Goal: Information Seeking & Learning: Learn about a topic

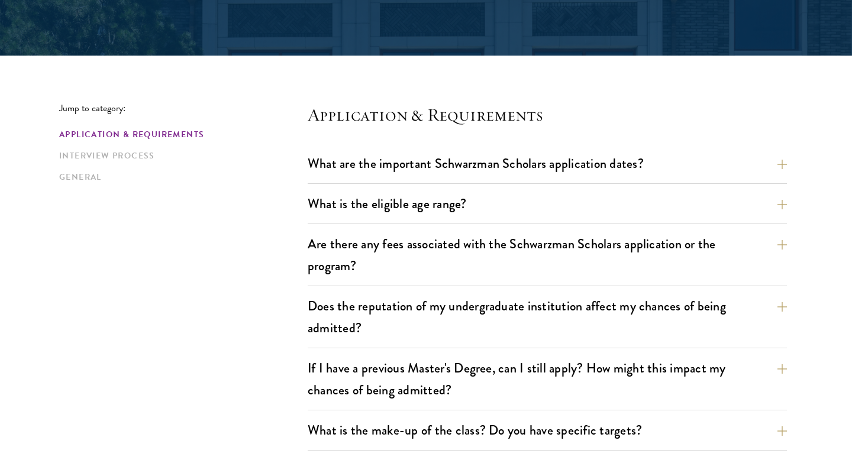
scroll to position [253, 0]
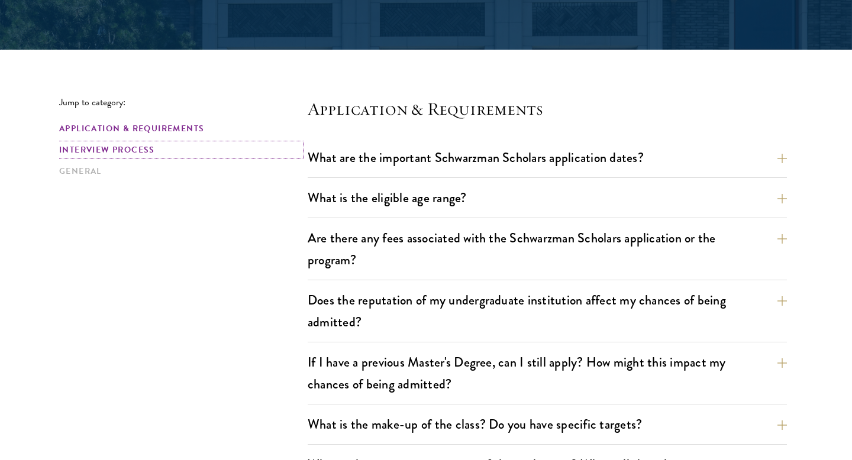
click at [134, 151] on link "Interview Process" at bounding box center [179, 150] width 241 height 12
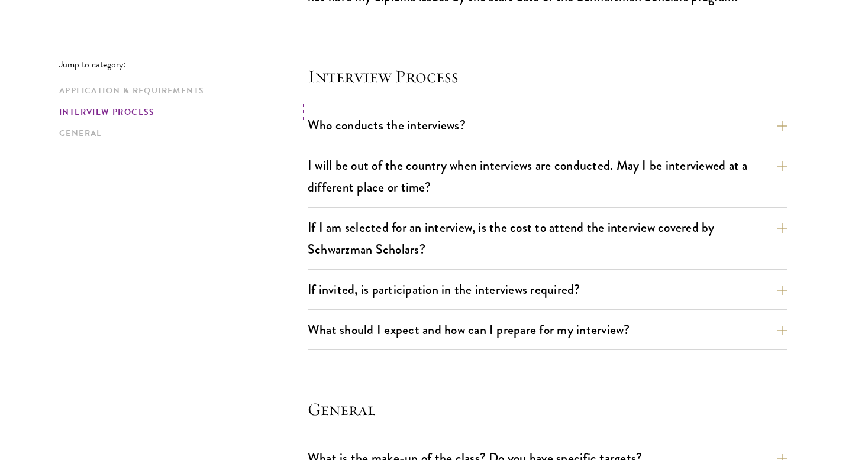
scroll to position [1319, 0]
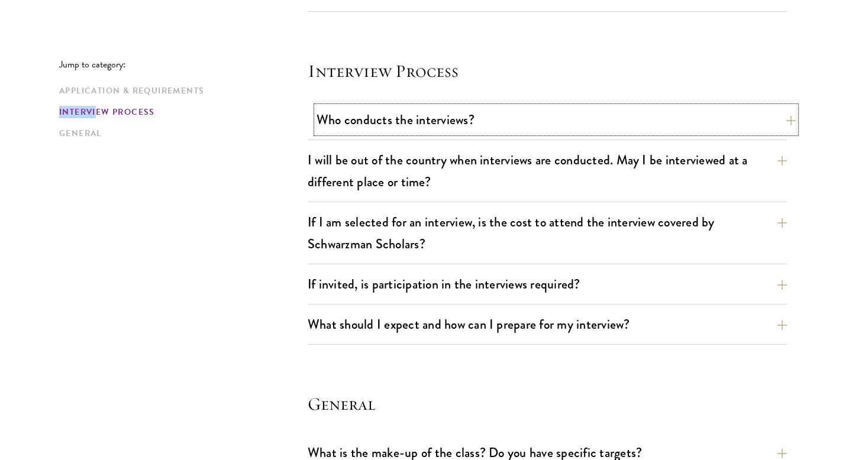
click at [785, 119] on button "Who conducts the interviews?" at bounding box center [555, 119] width 479 height 27
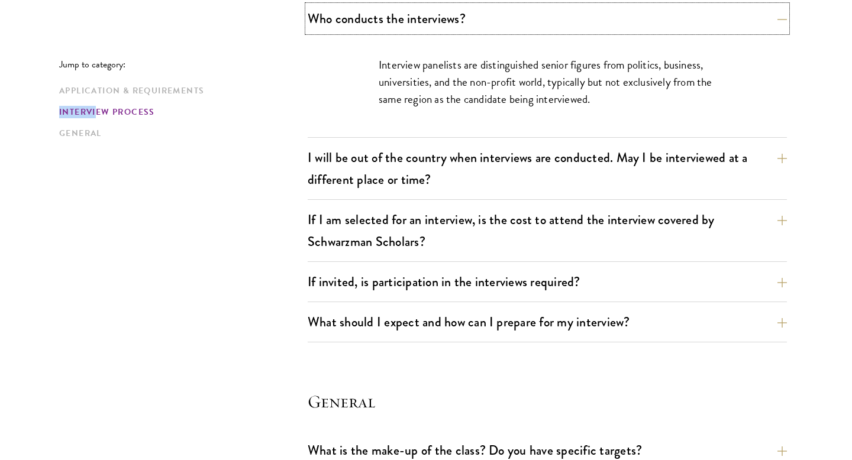
scroll to position [1464, 0]
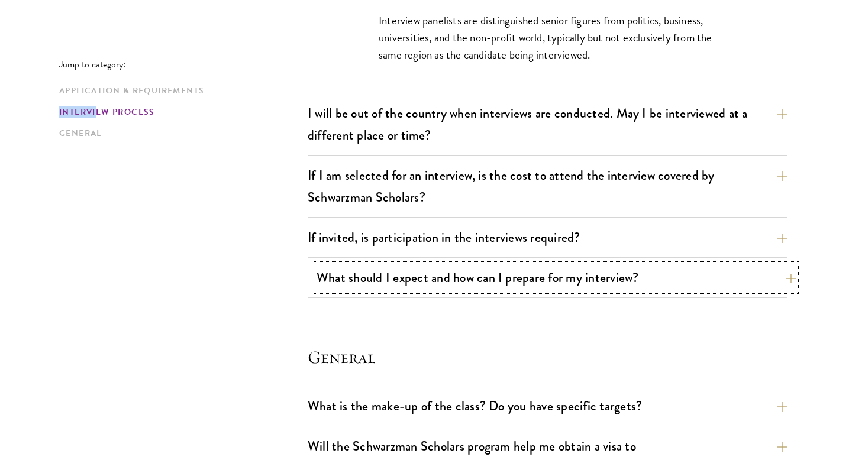
click at [786, 279] on button "What should I expect and how can I prepare for my interview?" at bounding box center [555, 277] width 479 height 27
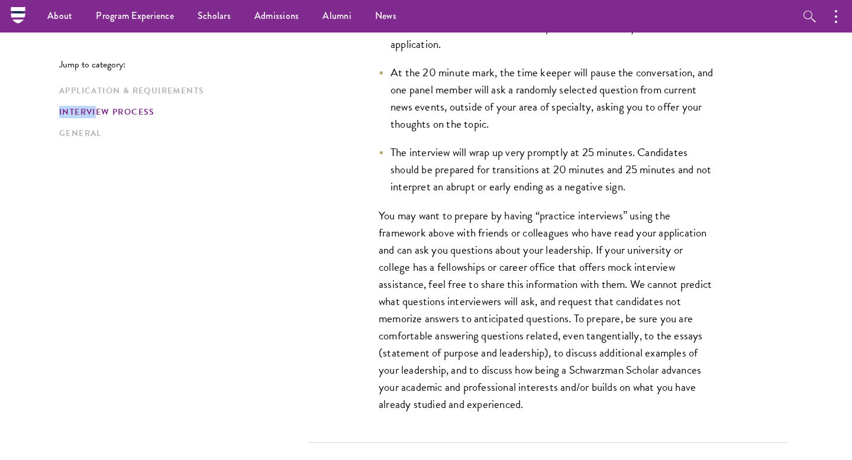
scroll to position [1950, 0]
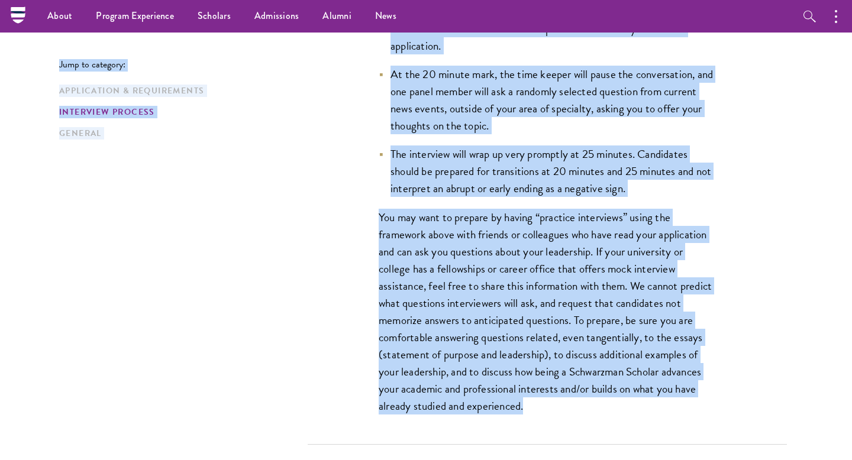
drag, startPoint x: 529, startPoint y: 403, endPoint x: 423, endPoint y: 15, distance: 402.4
click at [423, 15] on div "About Overview Leadership Donors Program Experience Overview Curriculum Student…" at bounding box center [426, 227] width 852 height 4355
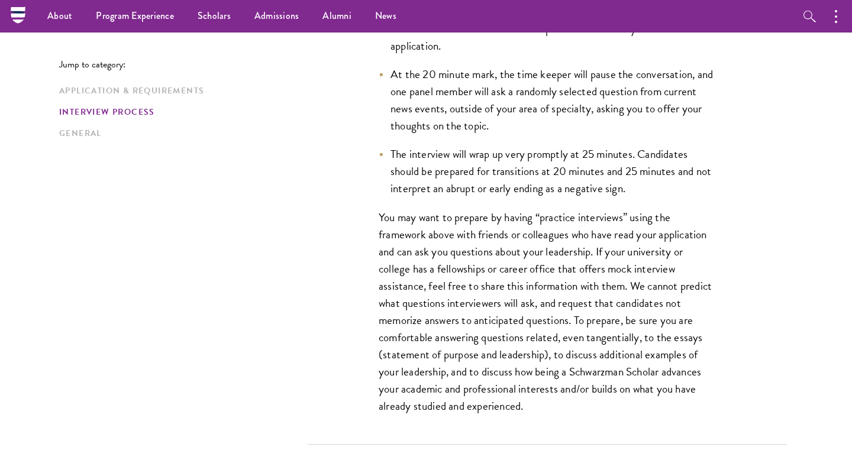
click at [452, 112] on li "At the 20 minute mark, the time keeper will pause the conversation, and one pan…" at bounding box center [547, 100] width 337 height 69
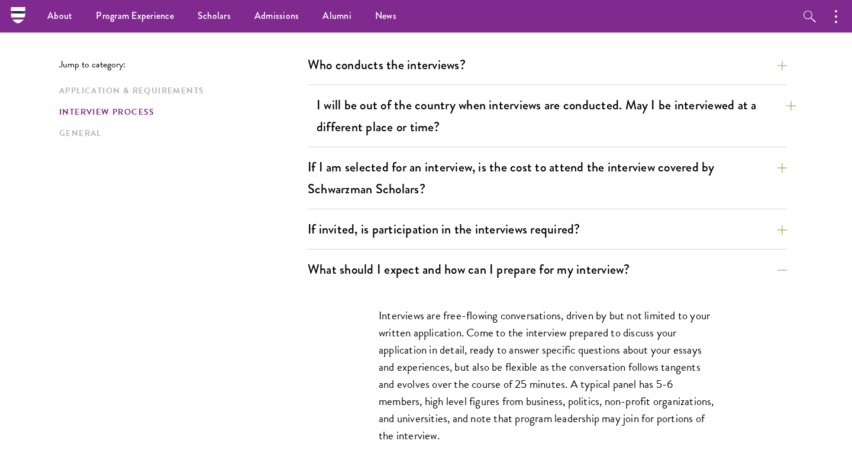
scroll to position [1286, 0]
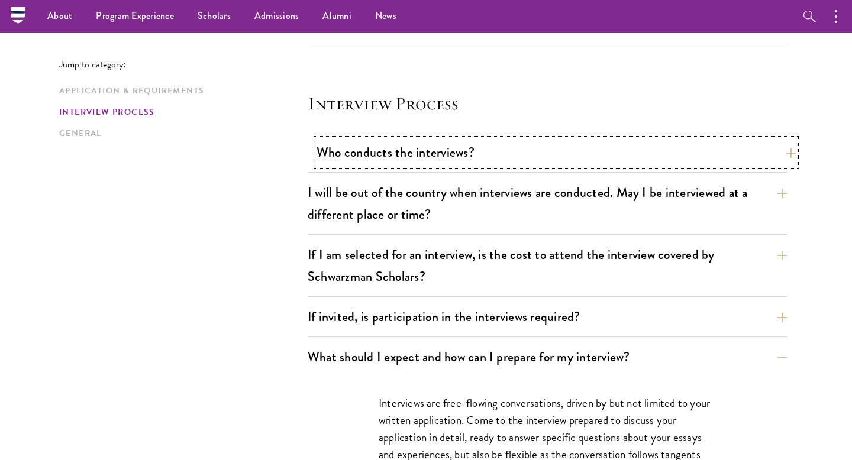
click at [594, 161] on button "Who conducts the interviews?" at bounding box center [555, 152] width 479 height 27
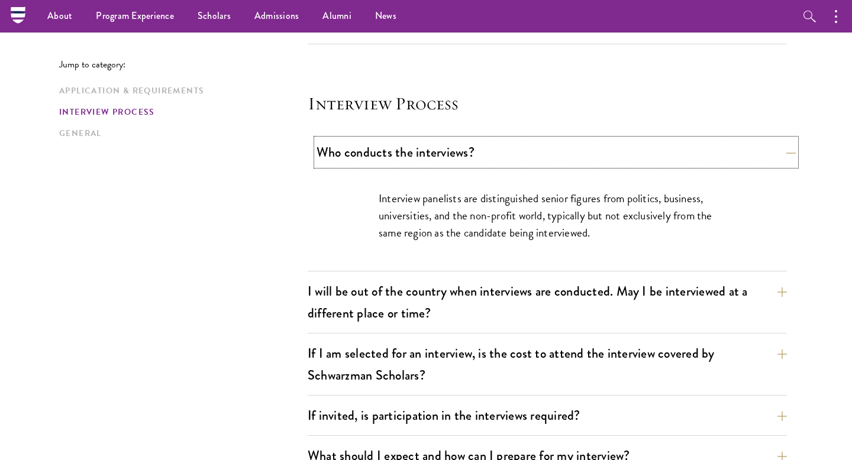
click at [594, 161] on button "Who conducts the interviews?" at bounding box center [555, 152] width 479 height 27
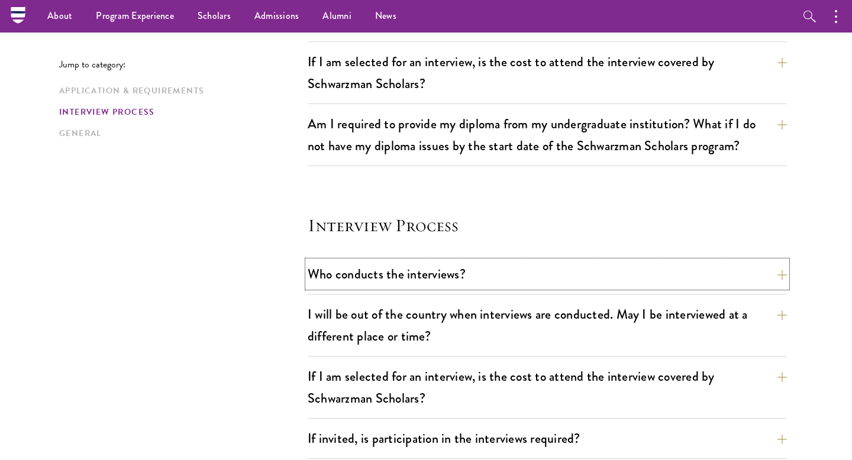
scroll to position [1156, 0]
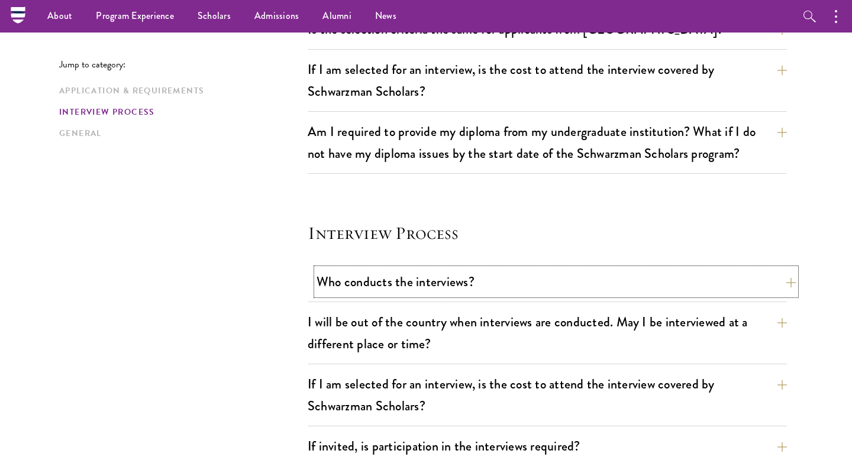
click at [656, 283] on button "Who conducts the interviews?" at bounding box center [555, 282] width 479 height 27
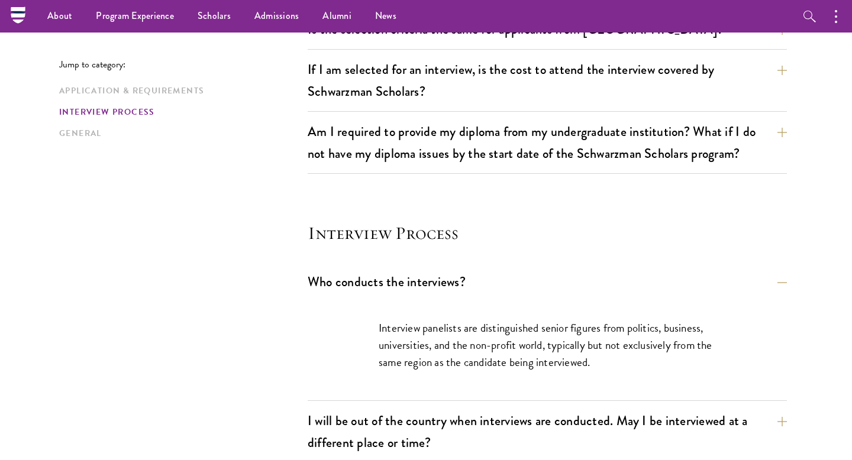
click at [656, 311] on div "Interview panelists are distinguished senior figures from politics, business, u…" at bounding box center [547, 351] width 408 height 99
click at [642, 279] on button "Who conducts the interviews?" at bounding box center [555, 282] width 479 height 27
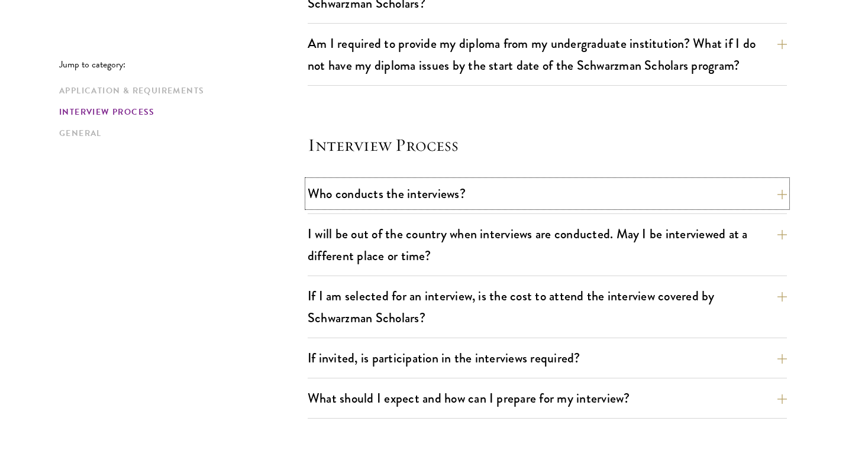
scroll to position [1291, 0]
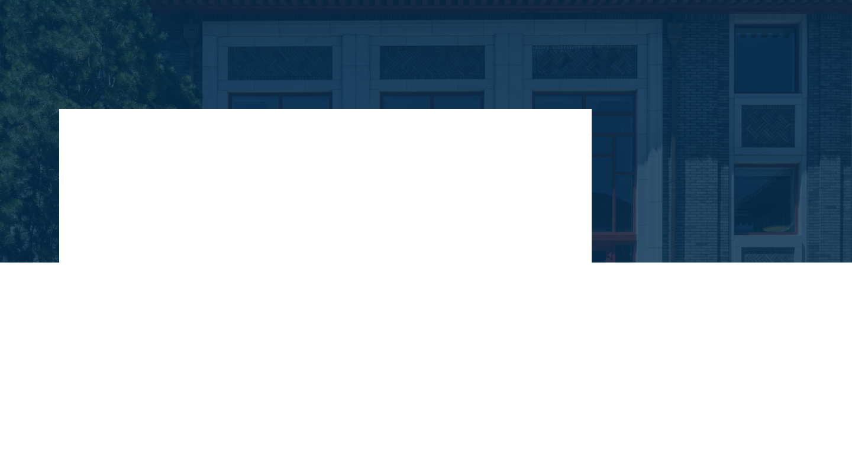
scroll to position [159, 0]
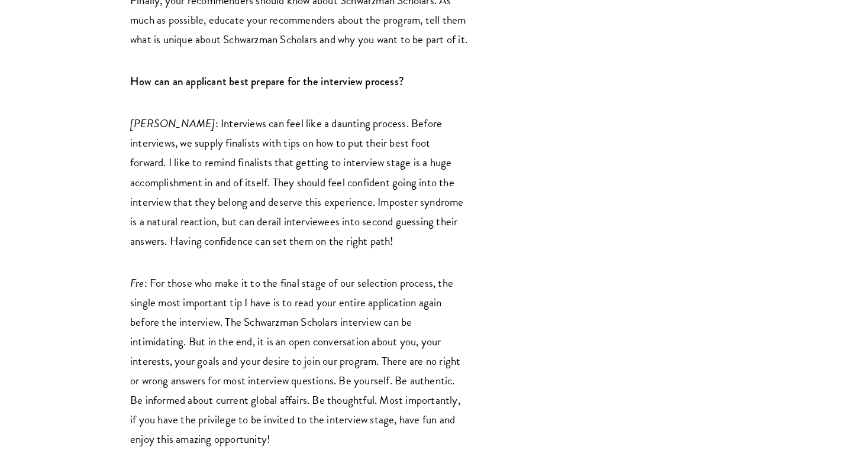
scroll to position [2131, 0]
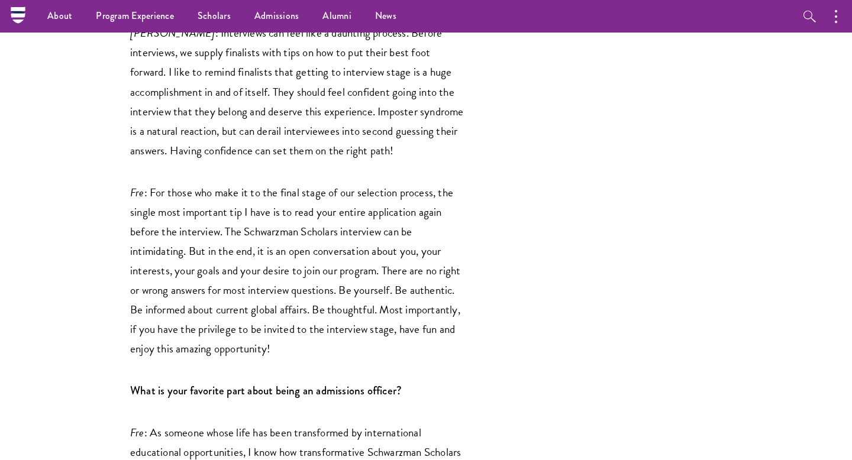
scroll to position [2208, 0]
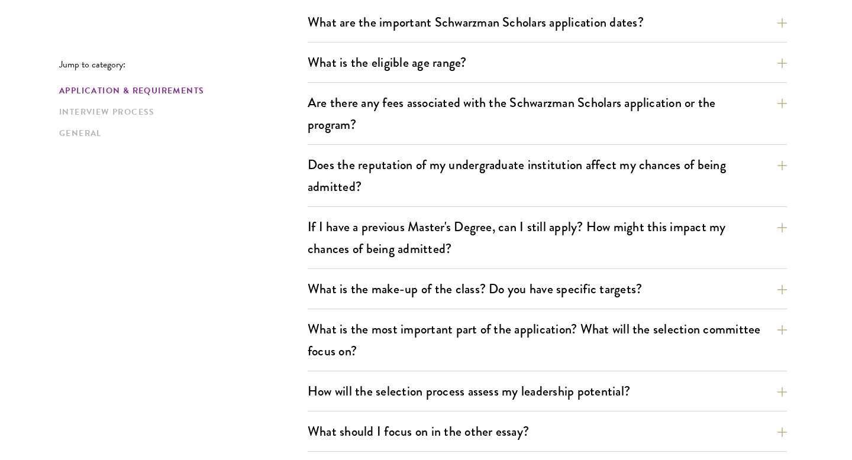
scroll to position [390, 0]
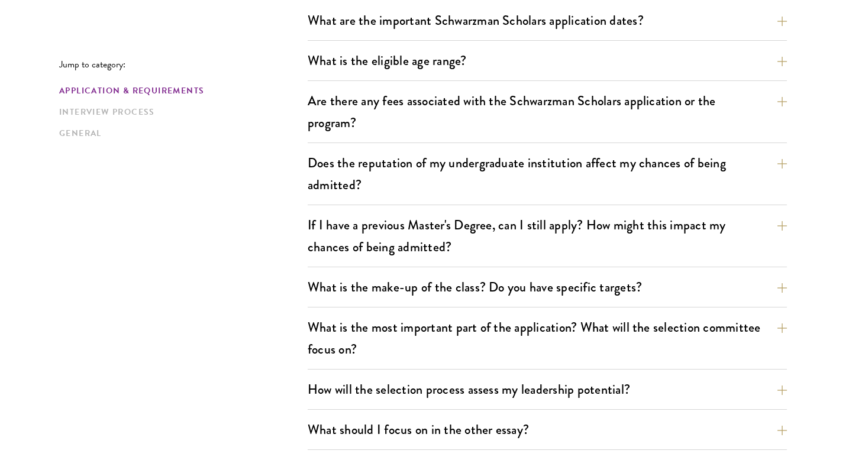
click at [134, 105] on div "Application & Requirements Interview Process General" at bounding box center [183, 112] width 248 height 55
click at [143, 111] on link "Interview Process" at bounding box center [179, 112] width 241 height 12
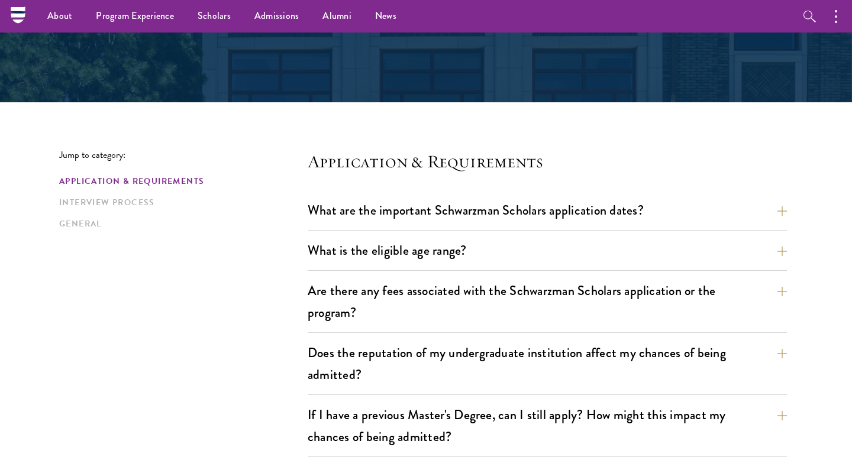
scroll to position [1702, 0]
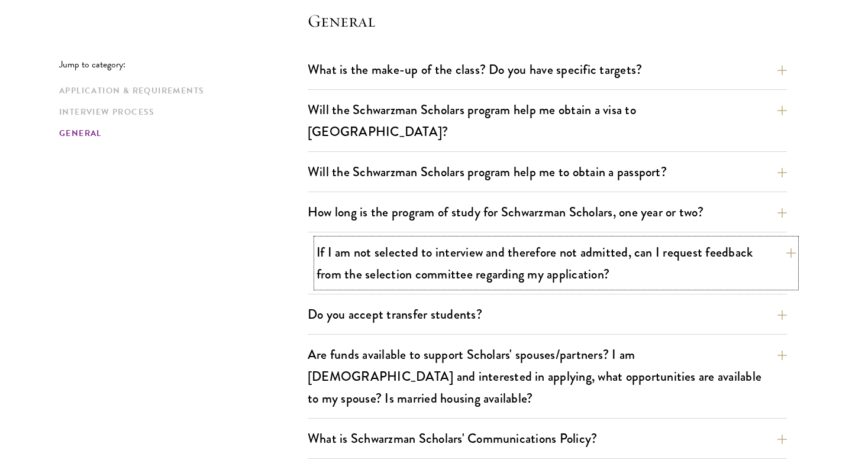
click at [783, 239] on button "If I am not selected to interview and therefore not admitted, can I request fee…" at bounding box center [555, 263] width 479 height 49
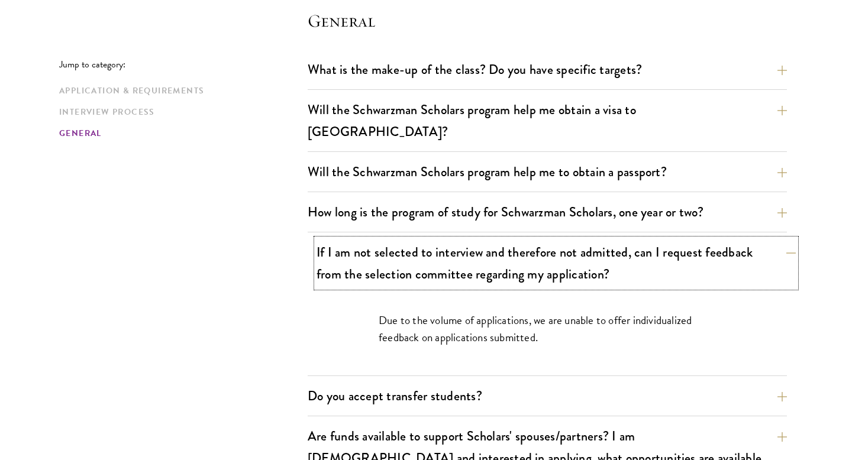
click at [786, 239] on button "If I am not selected to interview and therefore not admitted, can I request fee…" at bounding box center [555, 263] width 479 height 49
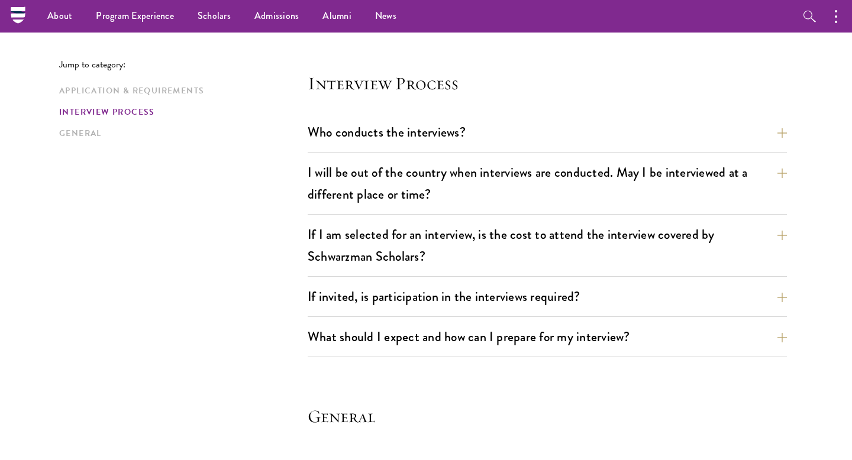
scroll to position [1289, 0]
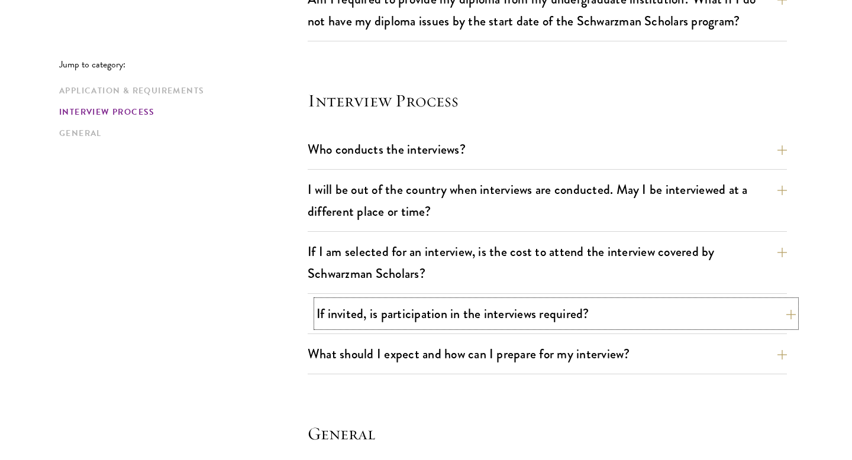
click at [780, 320] on button "If invited, is participation in the interviews required?" at bounding box center [555, 313] width 479 height 27
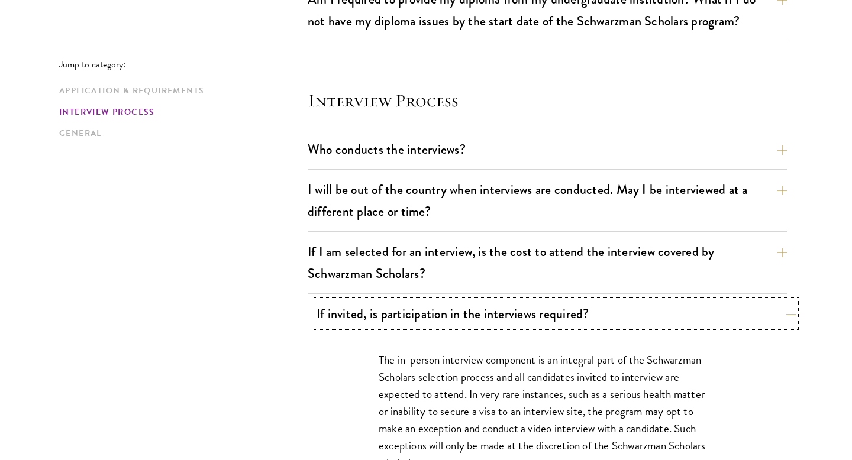
click at [780, 320] on button "If invited, is participation in the interviews required?" at bounding box center [555, 313] width 479 height 27
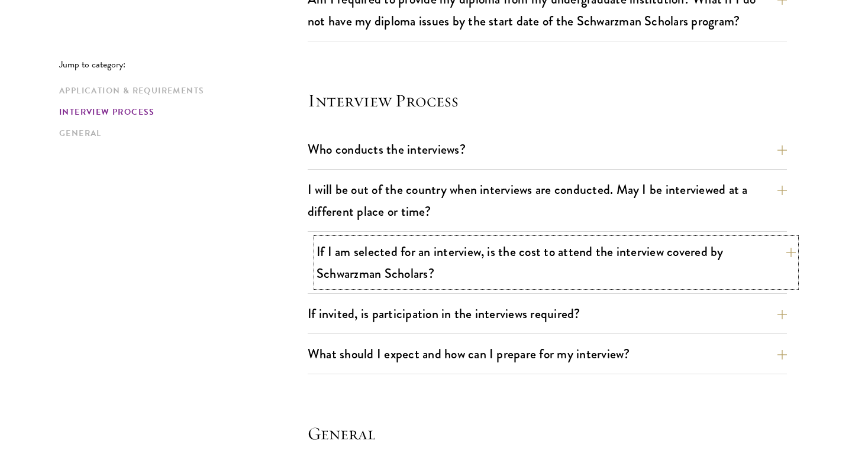
click at [781, 253] on button "If I am selected for an interview, is the cost to attend the interview covered …" at bounding box center [555, 262] width 479 height 49
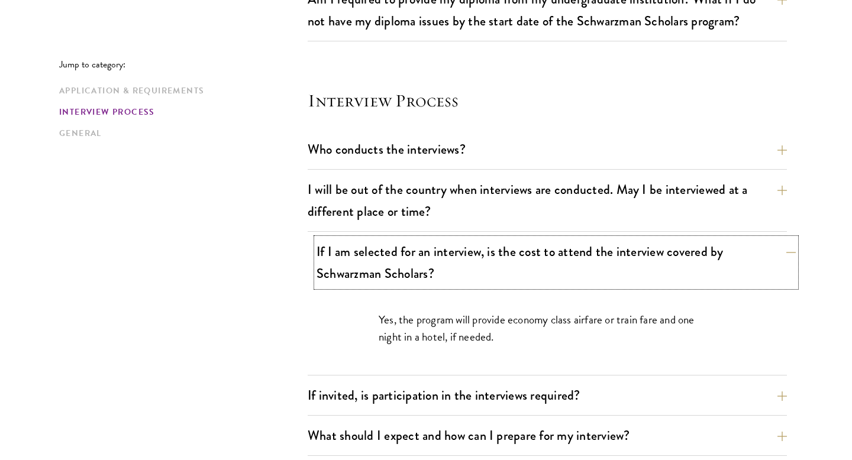
click at [781, 254] on button "If I am selected for an interview, is the cost to attend the interview covered …" at bounding box center [555, 262] width 479 height 49
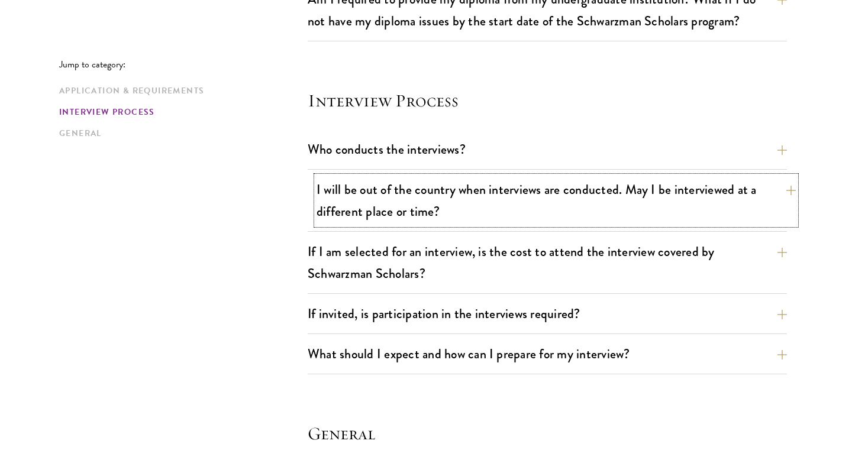
click at [781, 191] on button "I will be out of the country when interviews are conducted. May I be interviewe…" at bounding box center [555, 200] width 479 height 49
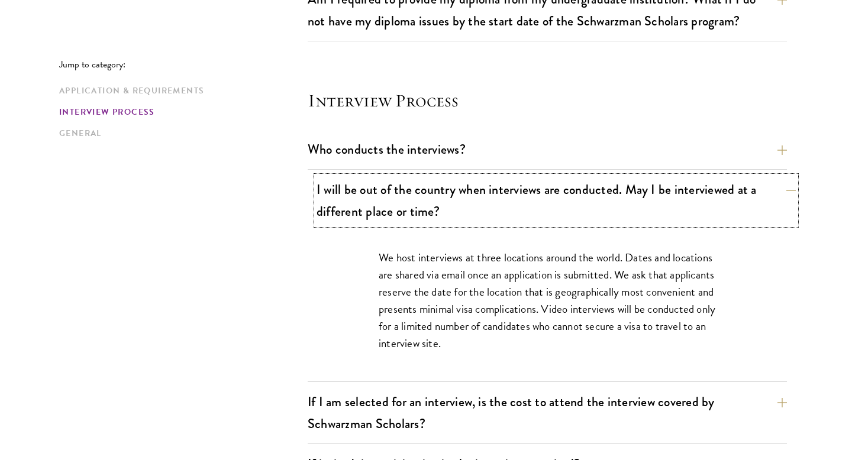
click at [781, 191] on button "I will be out of the country when interviews are conducted. May I be interviewe…" at bounding box center [555, 200] width 479 height 49
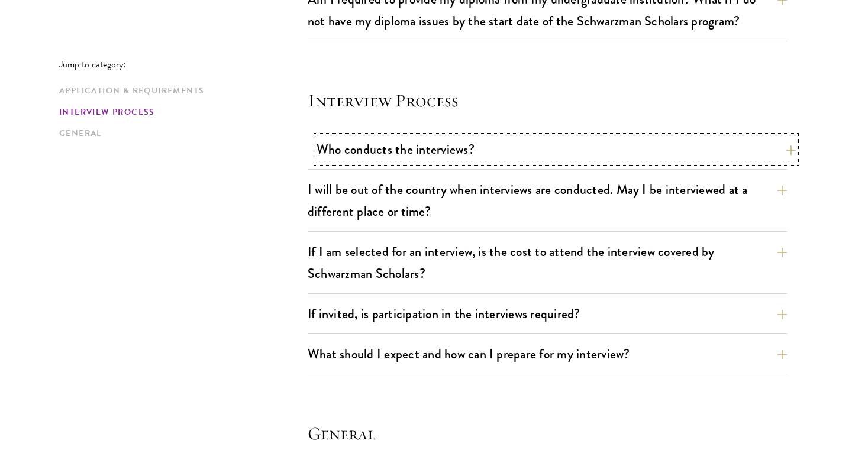
click at [782, 154] on button "Who conducts the interviews?" at bounding box center [555, 149] width 479 height 27
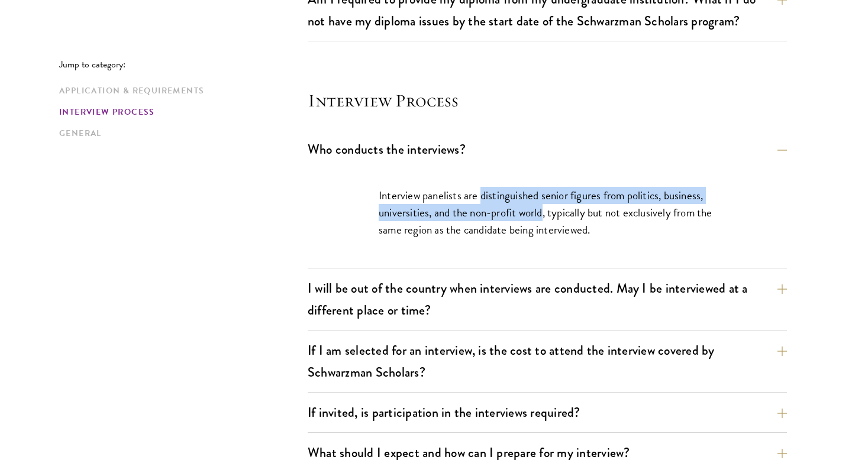
drag, startPoint x: 479, startPoint y: 196, endPoint x: 543, endPoint y: 212, distance: 65.9
click at [543, 212] on p "Interview panelists are distinguished senior figures from politics, business, u…" at bounding box center [547, 212] width 337 height 51
copy p "distinguished senior figures from politics, business, universities, and the non…"
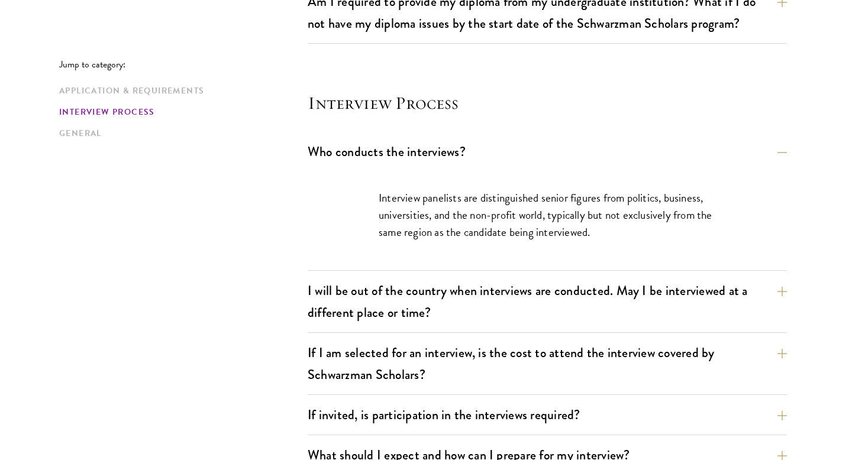
scroll to position [1393, 0]
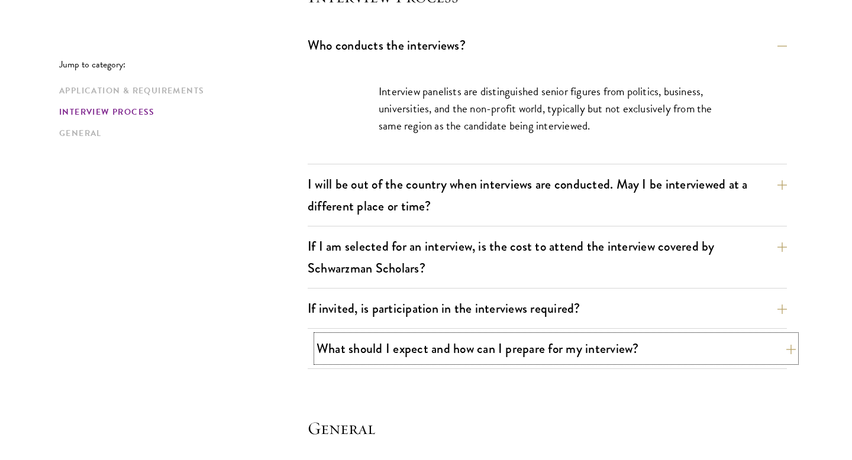
click at [777, 351] on button "What should I expect and how can I prepare for my interview?" at bounding box center [555, 348] width 479 height 27
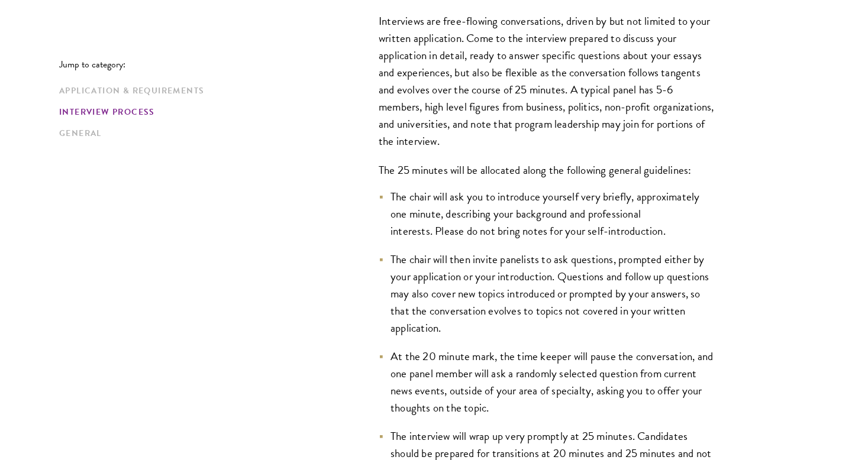
scroll to position [1695, 0]
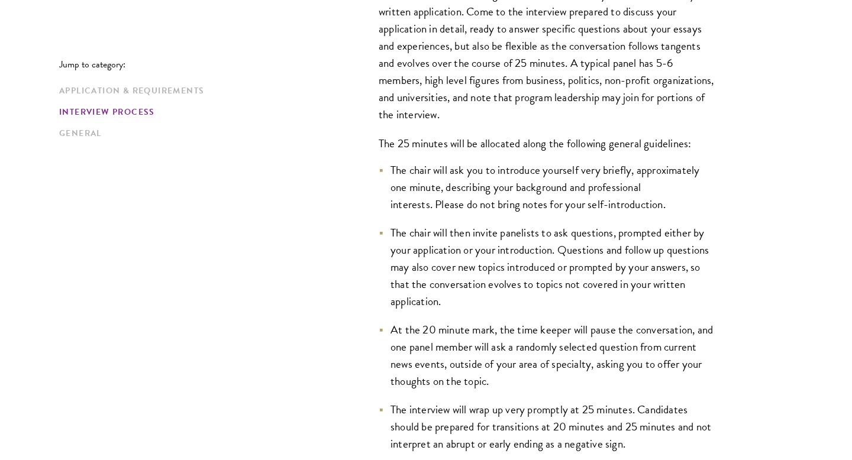
click at [778, 348] on div "Interviews are free-flowing conversations, driven by but not limited to your wr…" at bounding box center [547, 334] width 479 height 732
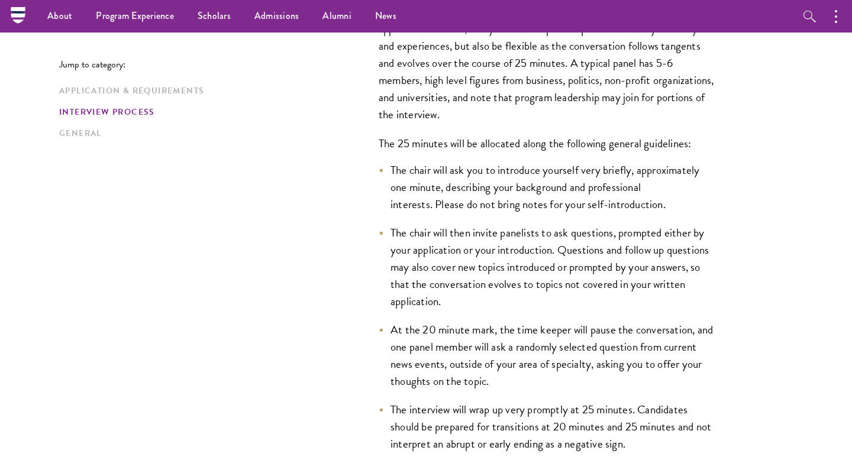
scroll to position [1673, 0]
